Goal: Task Accomplishment & Management: Use online tool/utility

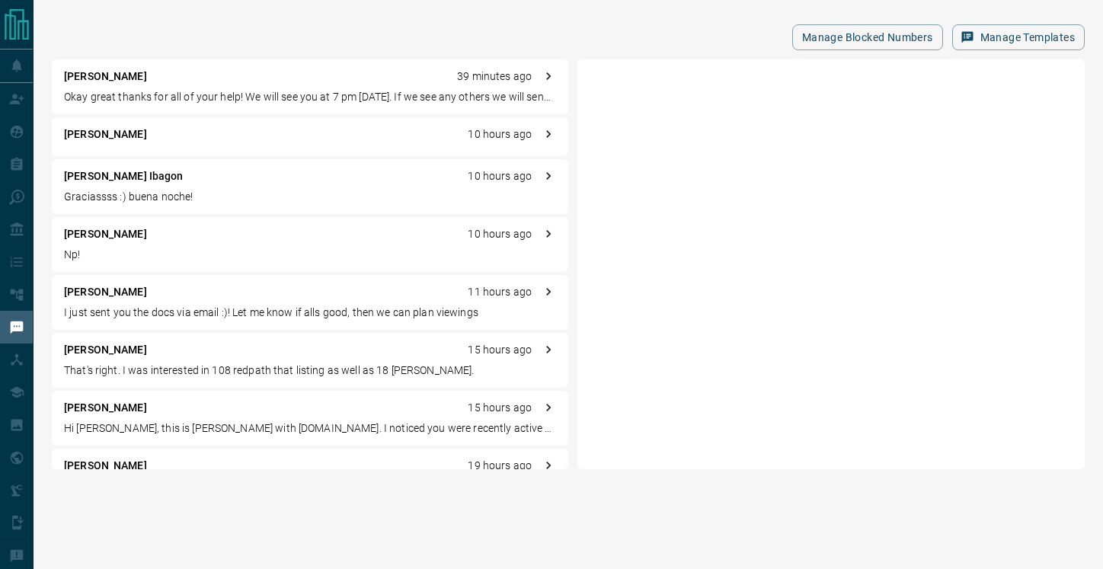
click at [135, 89] on p "Okay great thanks for all of your help! We will see you at 7 pm [DATE]. If we s…" at bounding box center [310, 97] width 492 height 16
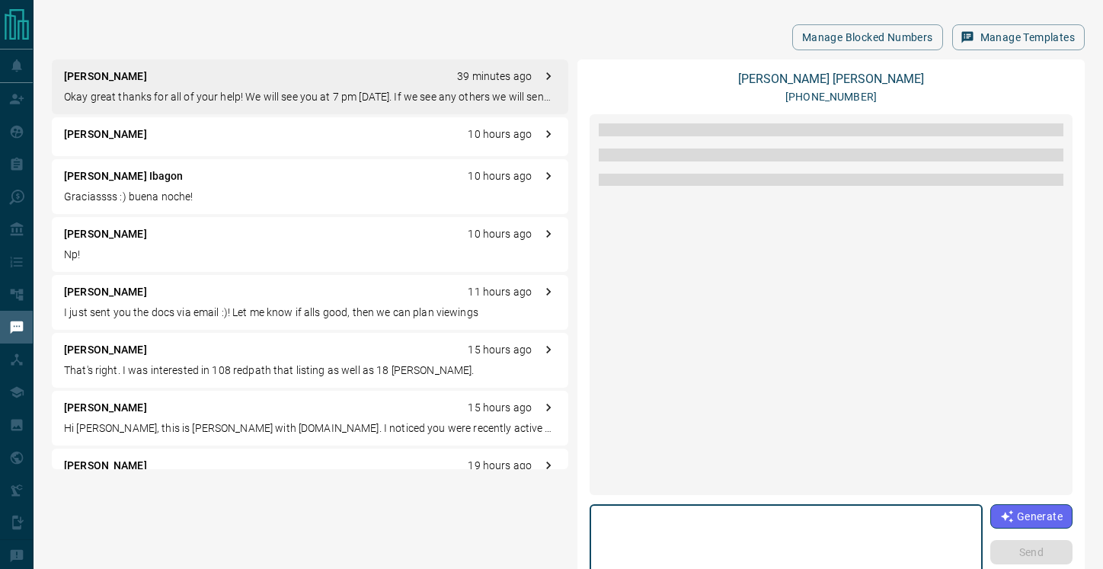
scroll to position [1958, 0]
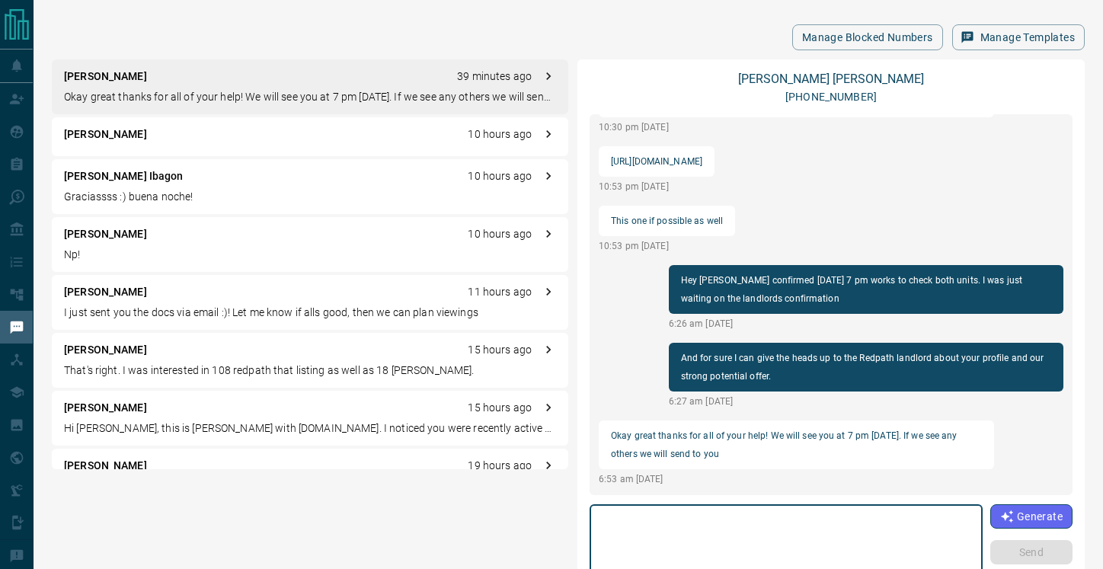
click at [754, 537] on textarea at bounding box center [786, 543] width 372 height 65
type textarea "**********"
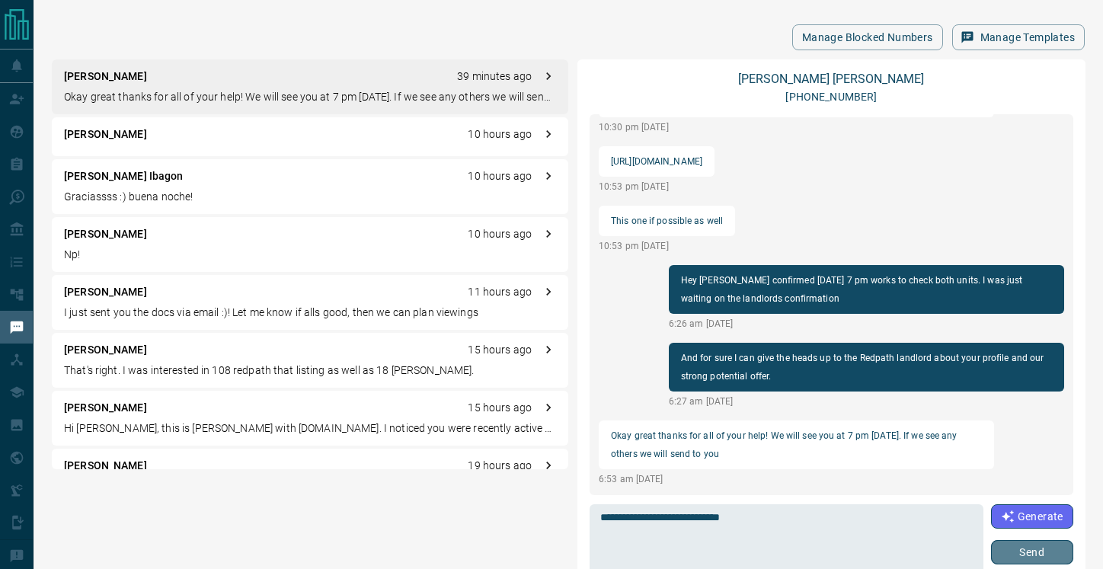
click at [1037, 549] on button "Send" at bounding box center [1032, 552] width 82 height 24
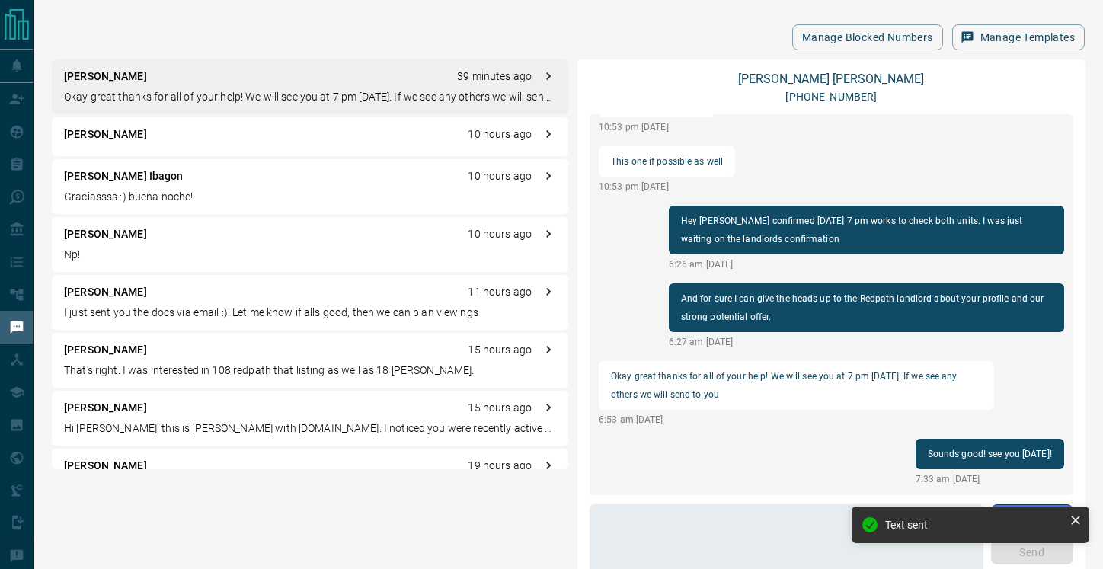
scroll to position [1940, 0]
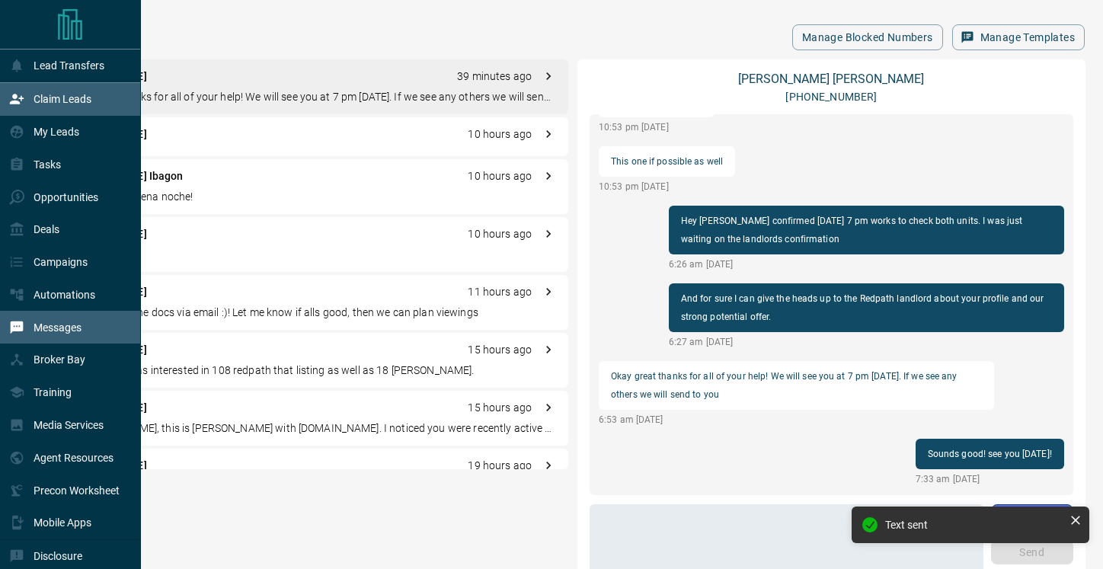
click at [59, 106] on div "Claim Leads" at bounding box center [50, 99] width 82 height 25
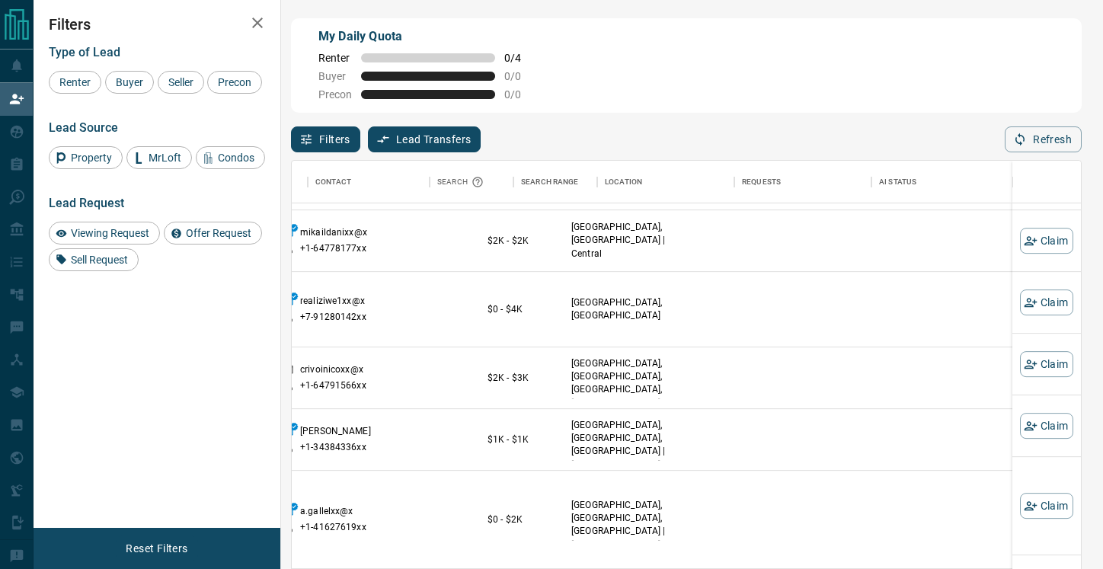
scroll to position [686, 0]
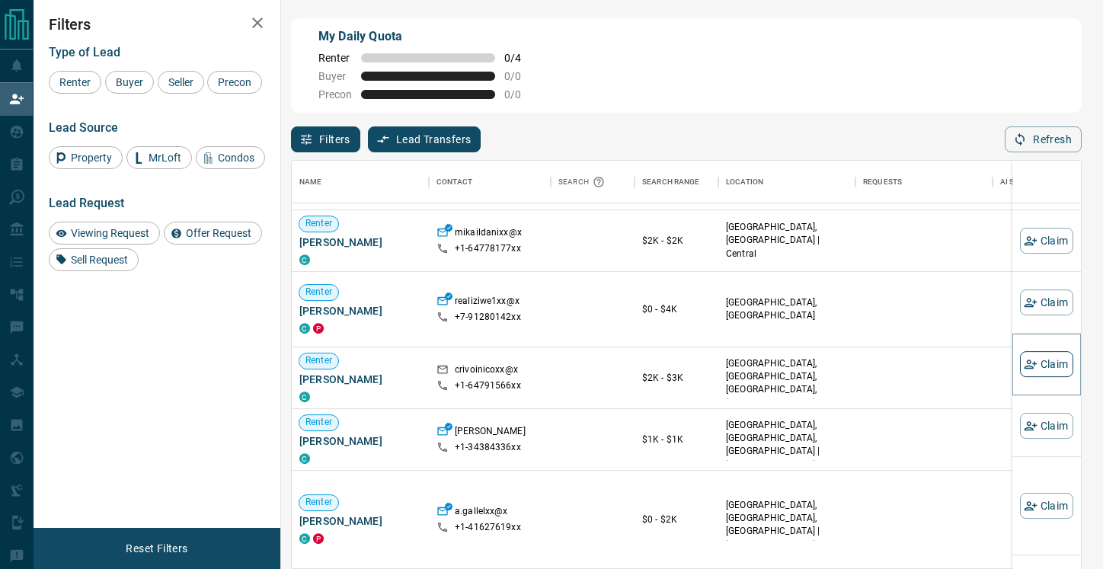
click at [1035, 365] on icon "button" at bounding box center [1030, 364] width 13 height 9
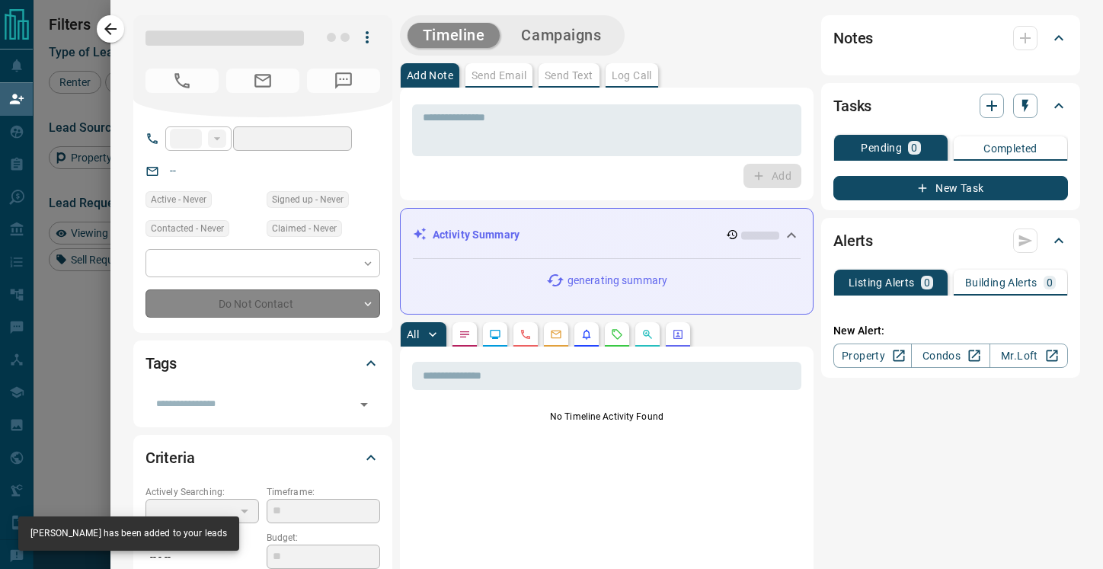
type input "**"
type input "**********"
type input "*"
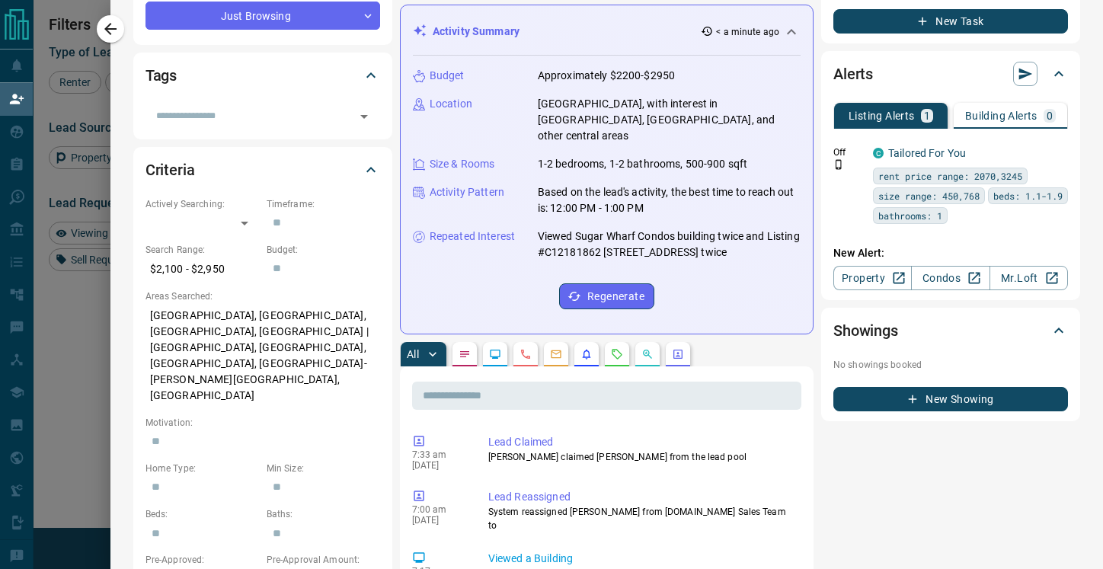
scroll to position [0, 0]
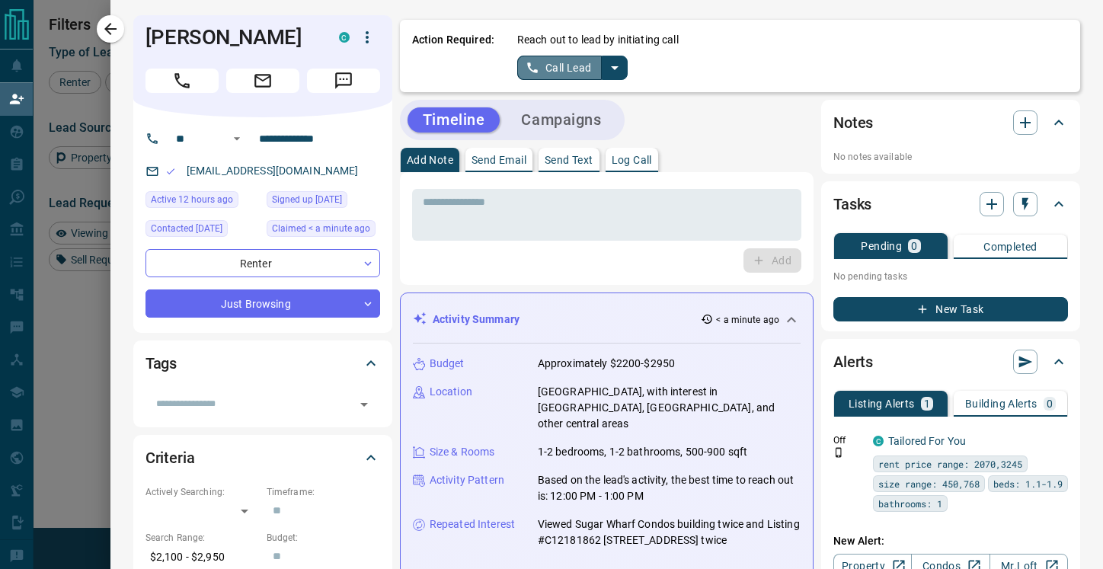
click at [562, 74] on button "Call Lead" at bounding box center [559, 68] width 85 height 24
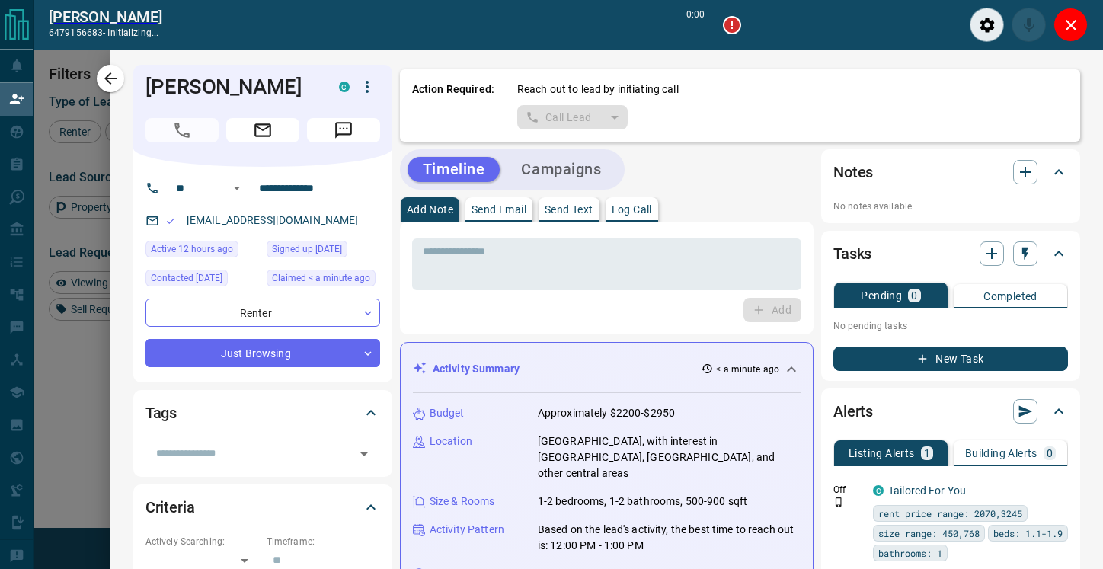
scroll to position [392, 789]
type input "*******"
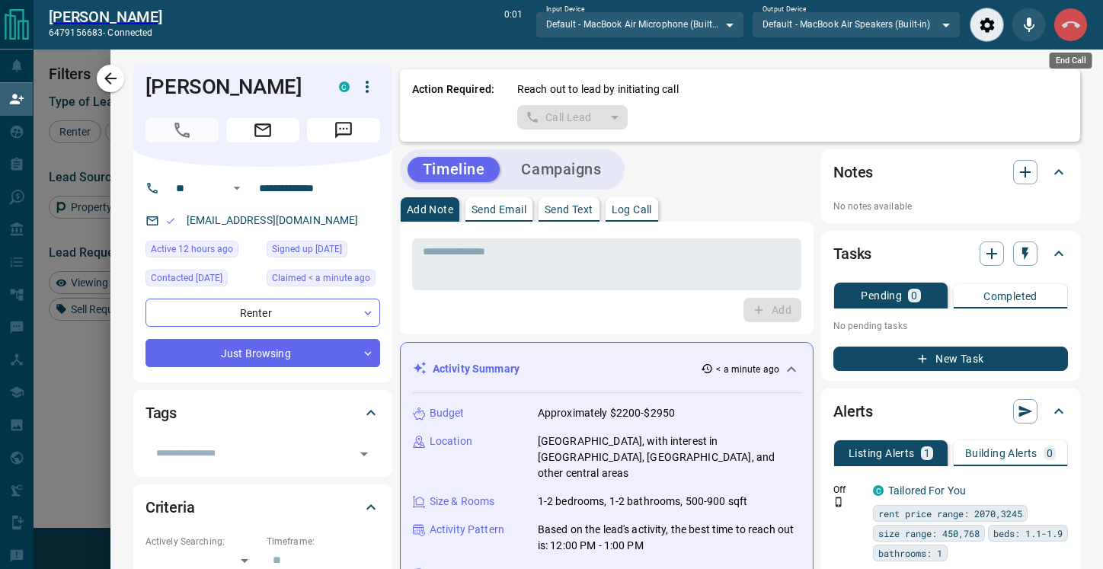
click at [1073, 21] on icon "End Call" at bounding box center [1071, 25] width 18 height 18
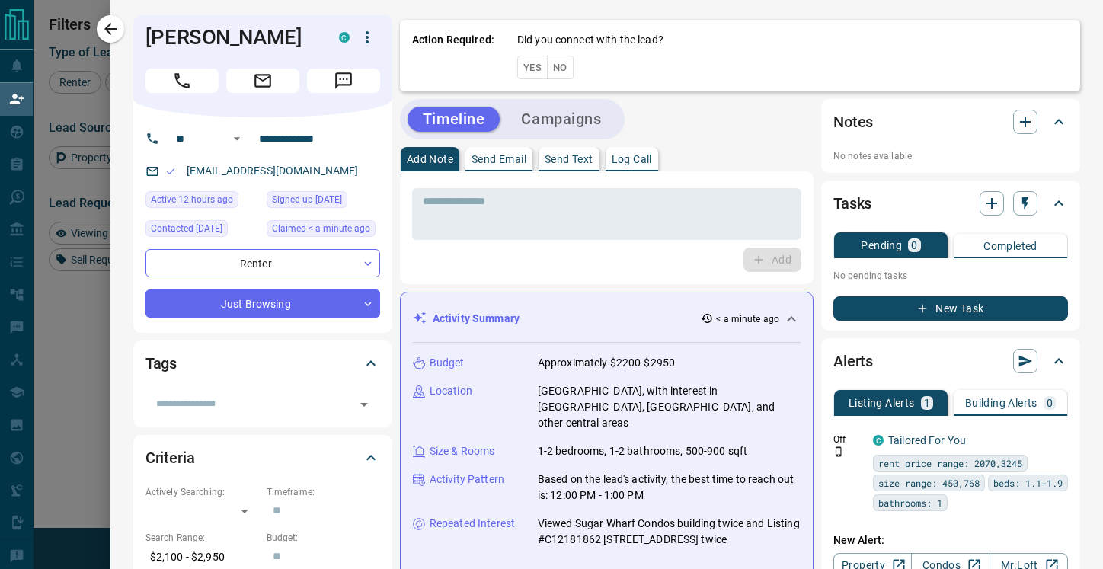
scroll to position [431, 789]
click at [566, 71] on button "No" at bounding box center [560, 68] width 27 height 24
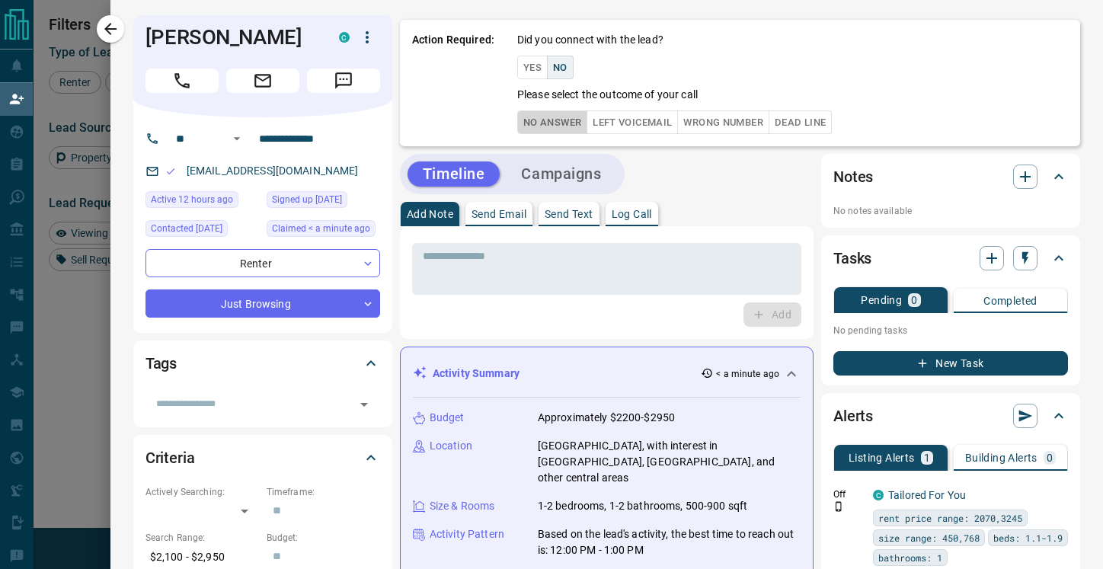
click at [553, 128] on button "No Answer" at bounding box center [552, 122] width 70 height 24
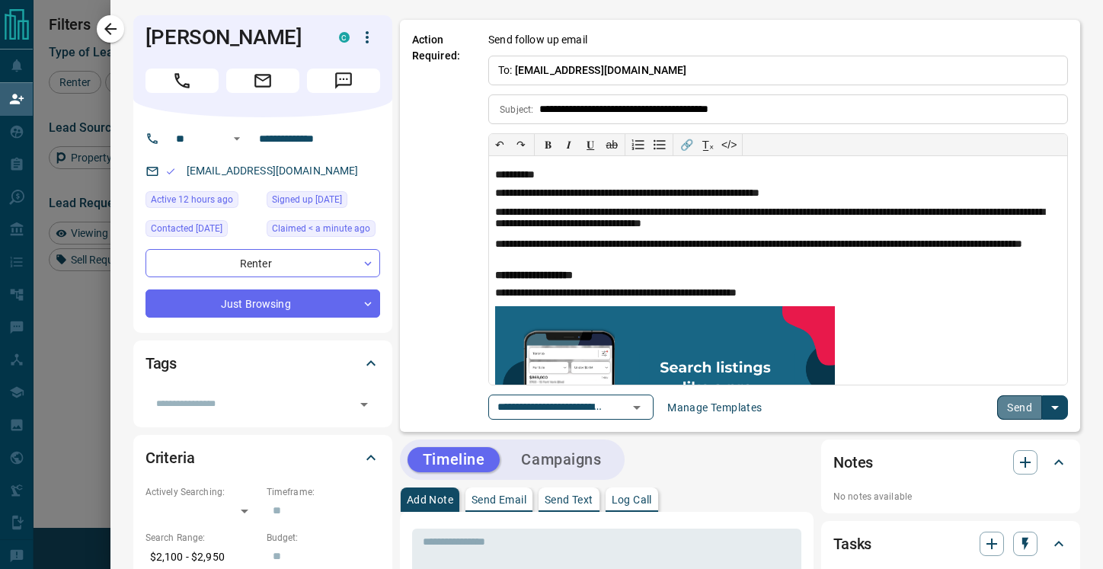
click at [1016, 408] on button "Send" at bounding box center [1019, 407] width 45 height 24
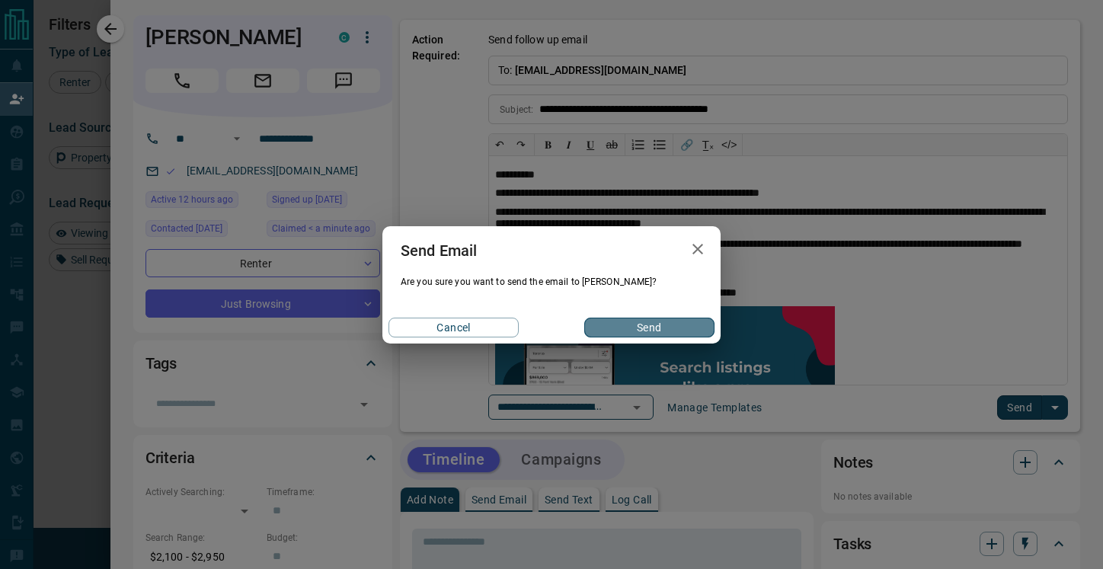
click at [664, 321] on button "Send" at bounding box center [649, 328] width 130 height 20
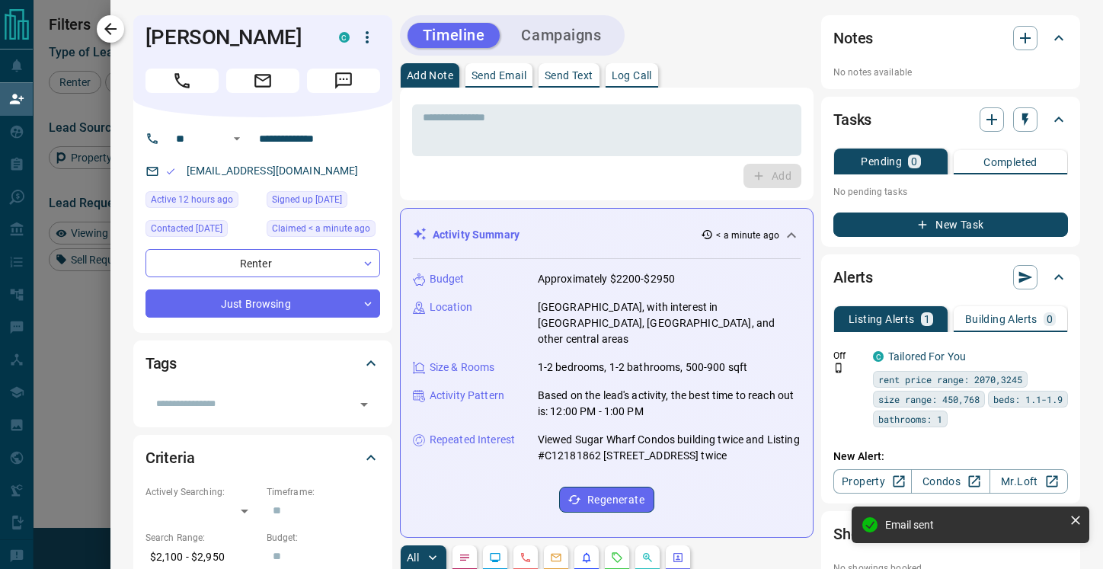
click at [108, 29] on icon "button" at bounding box center [110, 29] width 12 height 12
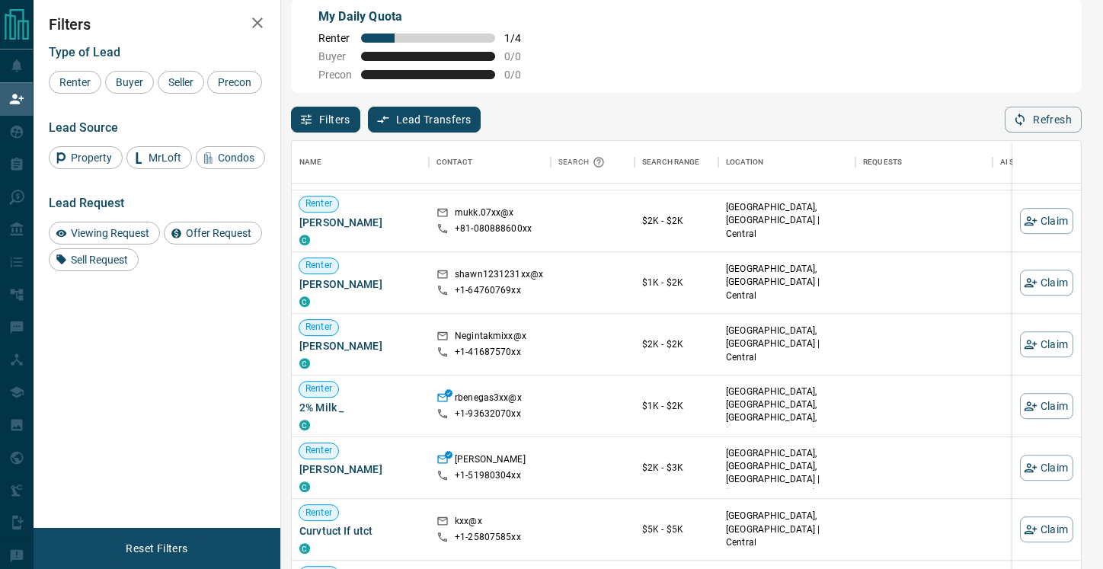
scroll to position [0, 0]
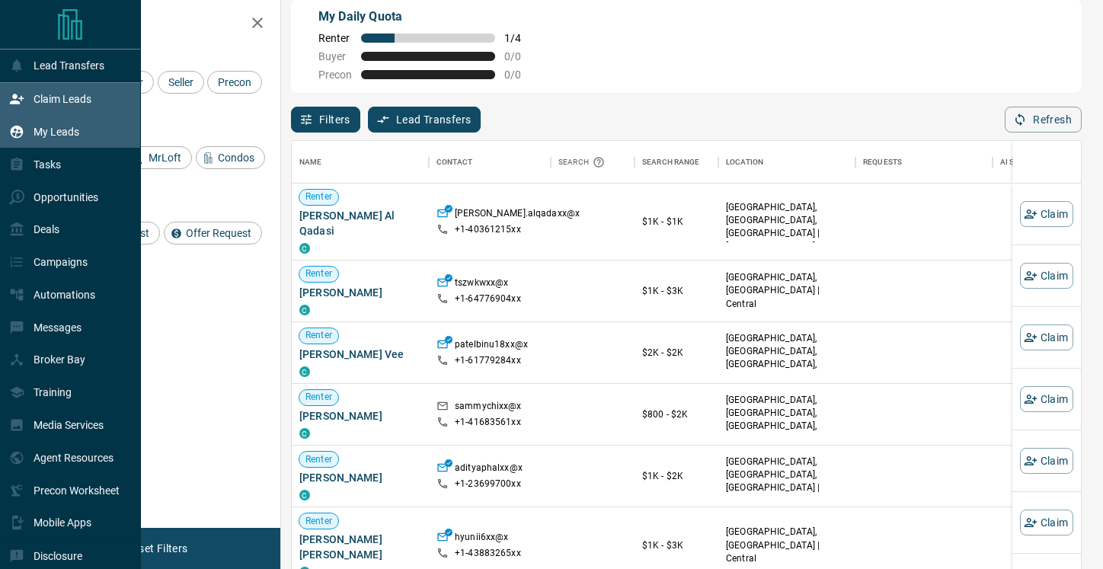
click at [37, 132] on p "My Leads" at bounding box center [57, 132] width 46 height 12
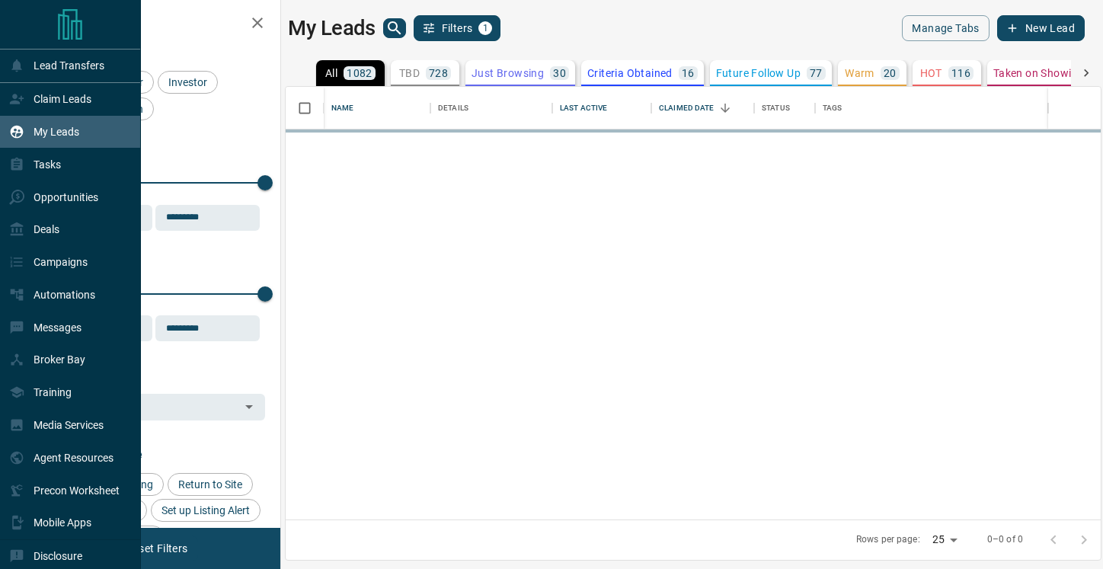
scroll to position [433, 815]
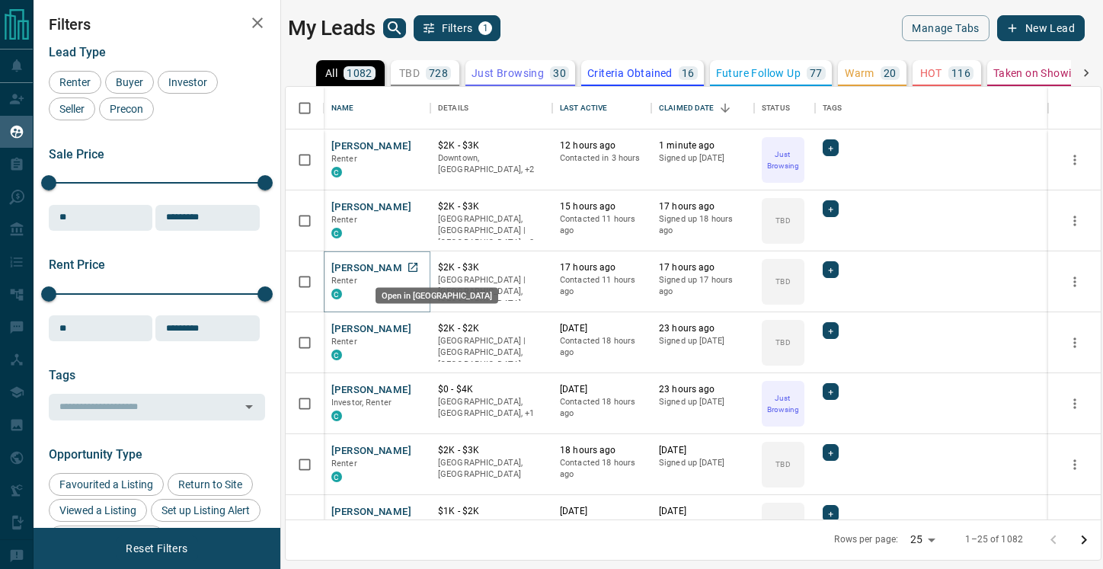
click at [413, 267] on icon "Open in New Tab" at bounding box center [413, 267] width 12 height 12
